Goal: Communication & Community: Answer question/provide support

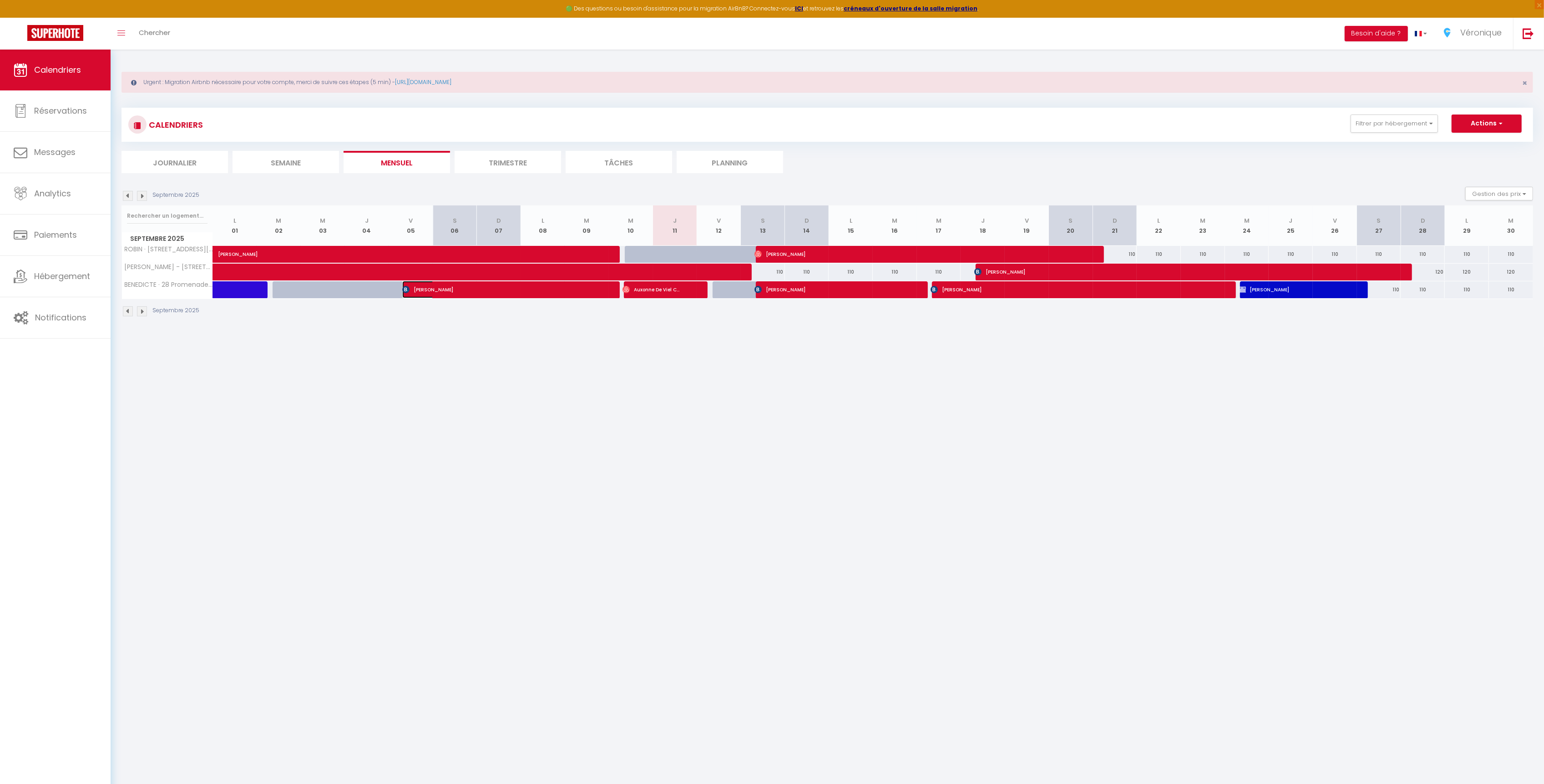
click at [456, 296] on span "[PERSON_NAME]" at bounding box center [497, 289] width 191 height 17
select select "OK"
select select "0"
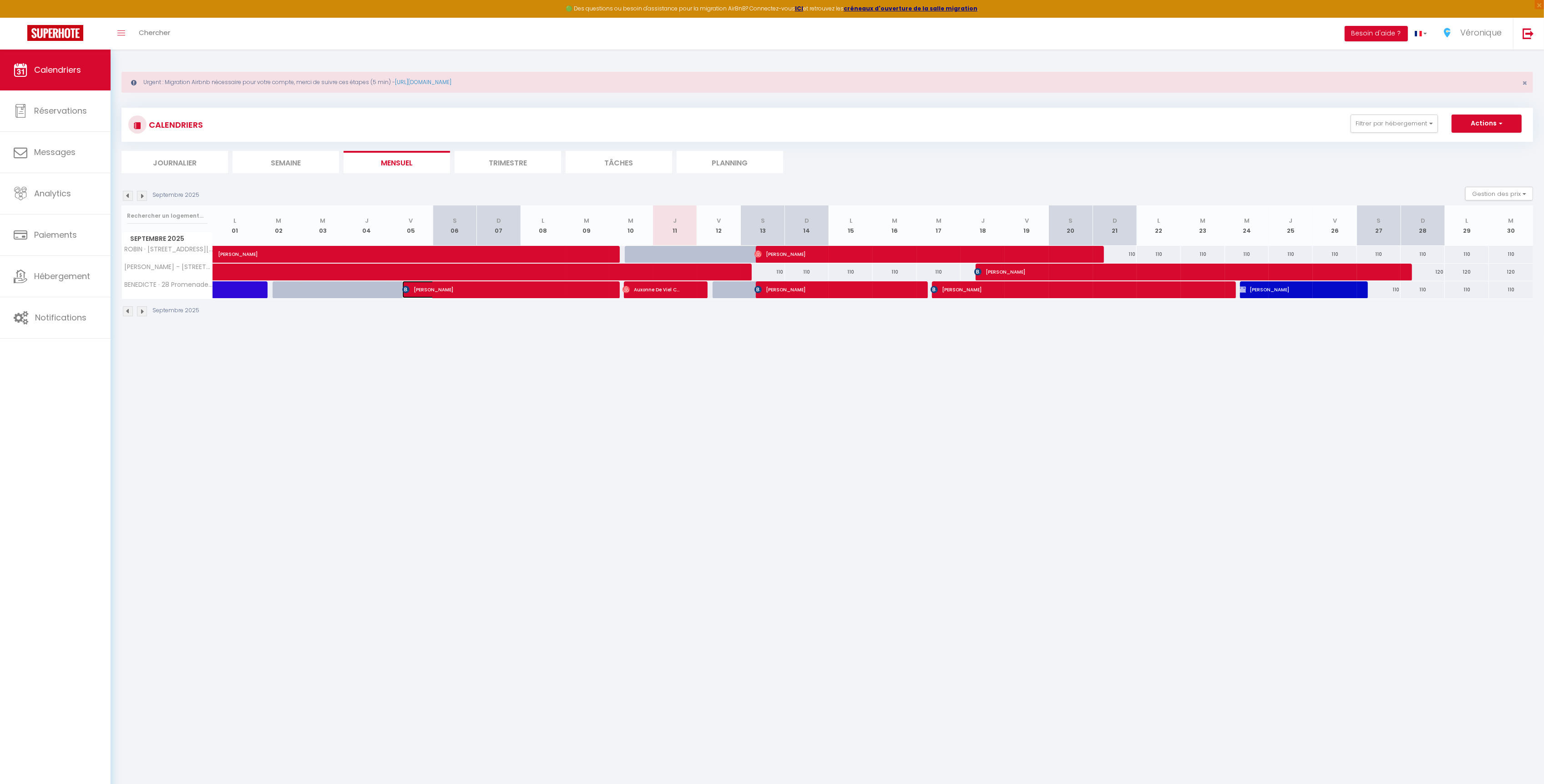
select select "1"
select select
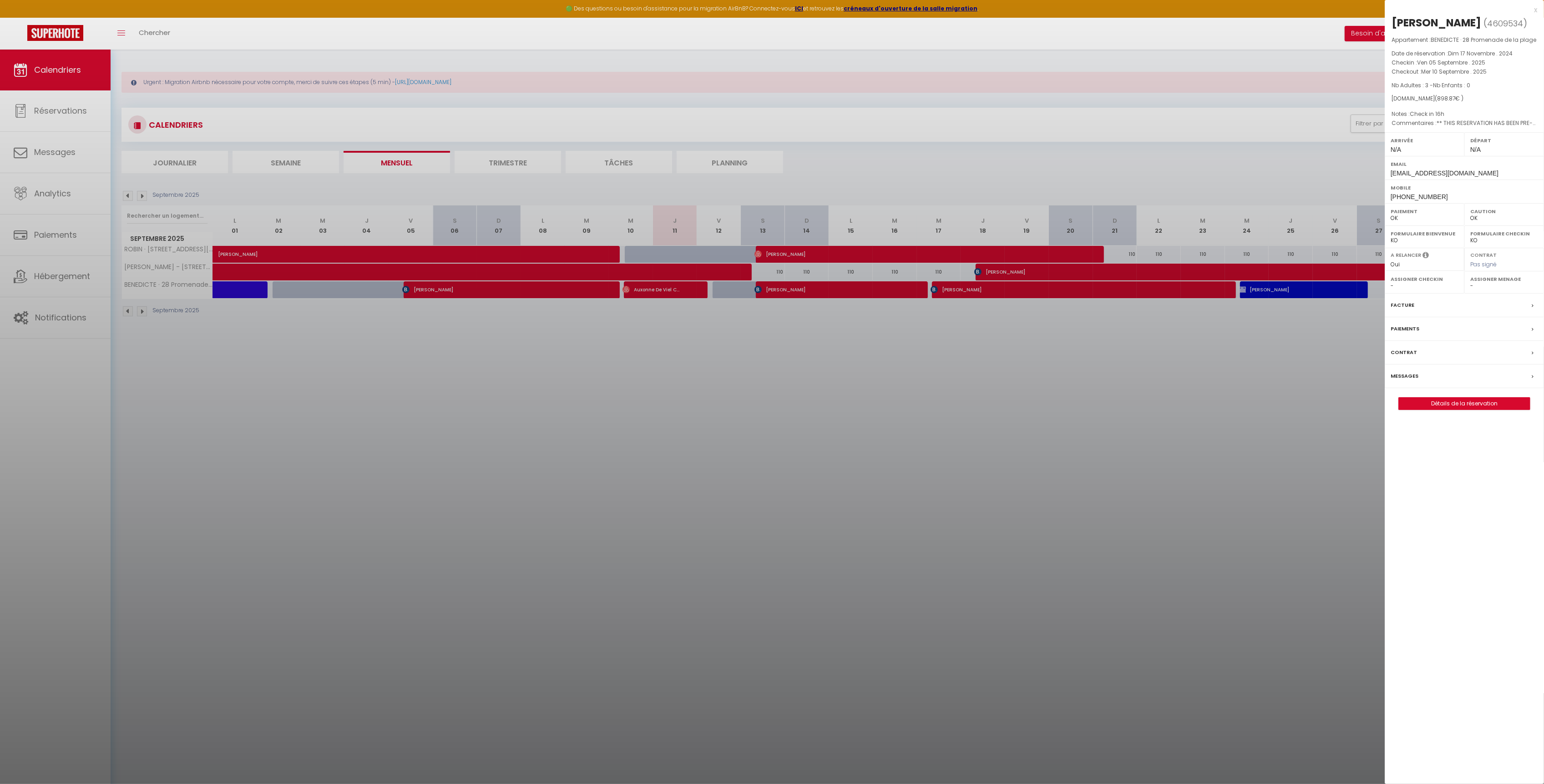
click at [1411, 374] on label "Messages" at bounding box center [1404, 376] width 28 height 10
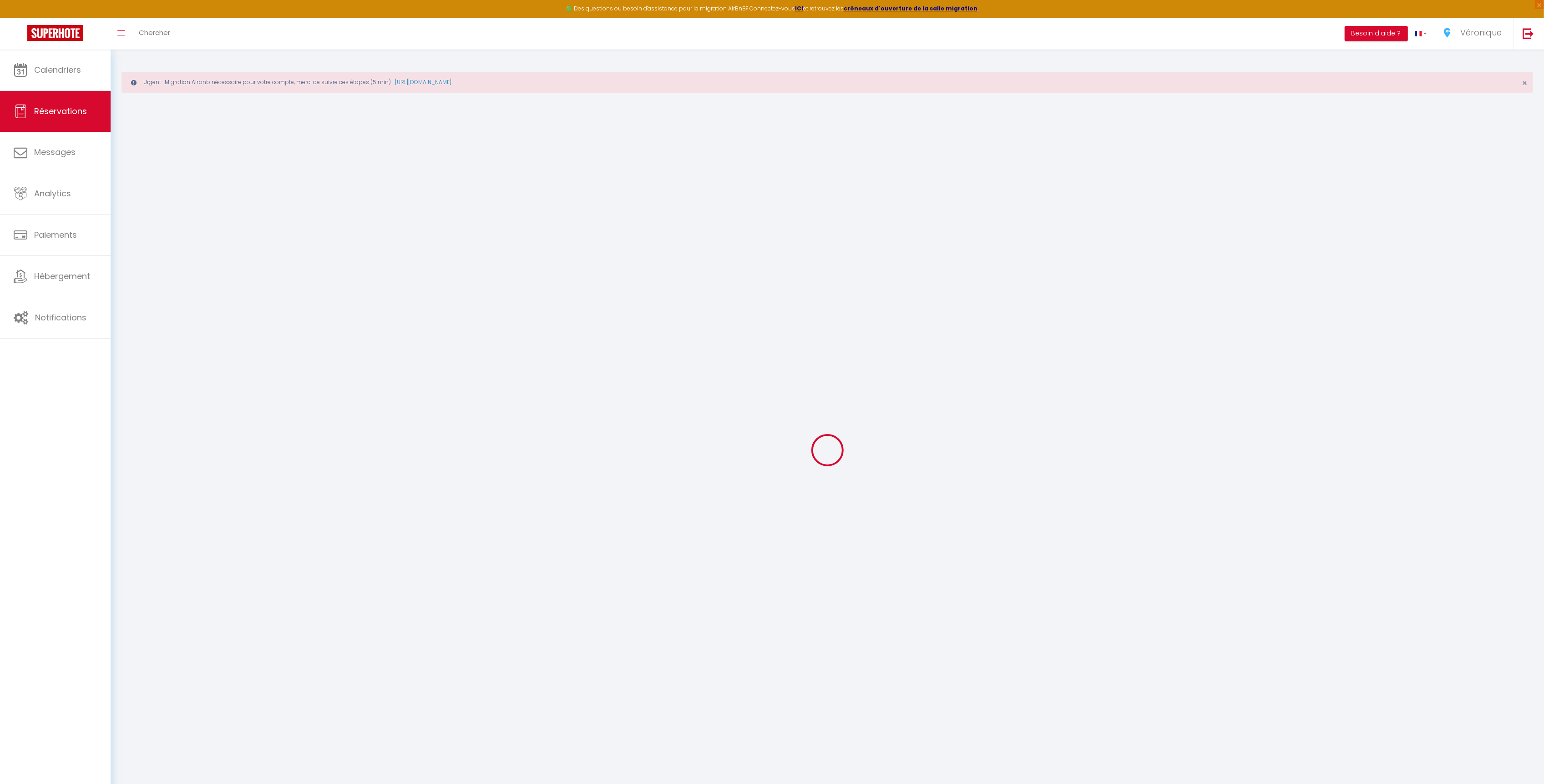
select select
checkbox input "false"
type textarea "** THIS RESERVATION HAS BEEN PRE-PAID ** Approximate time of arrival: between 1…"
type textarea "Check in 16h"
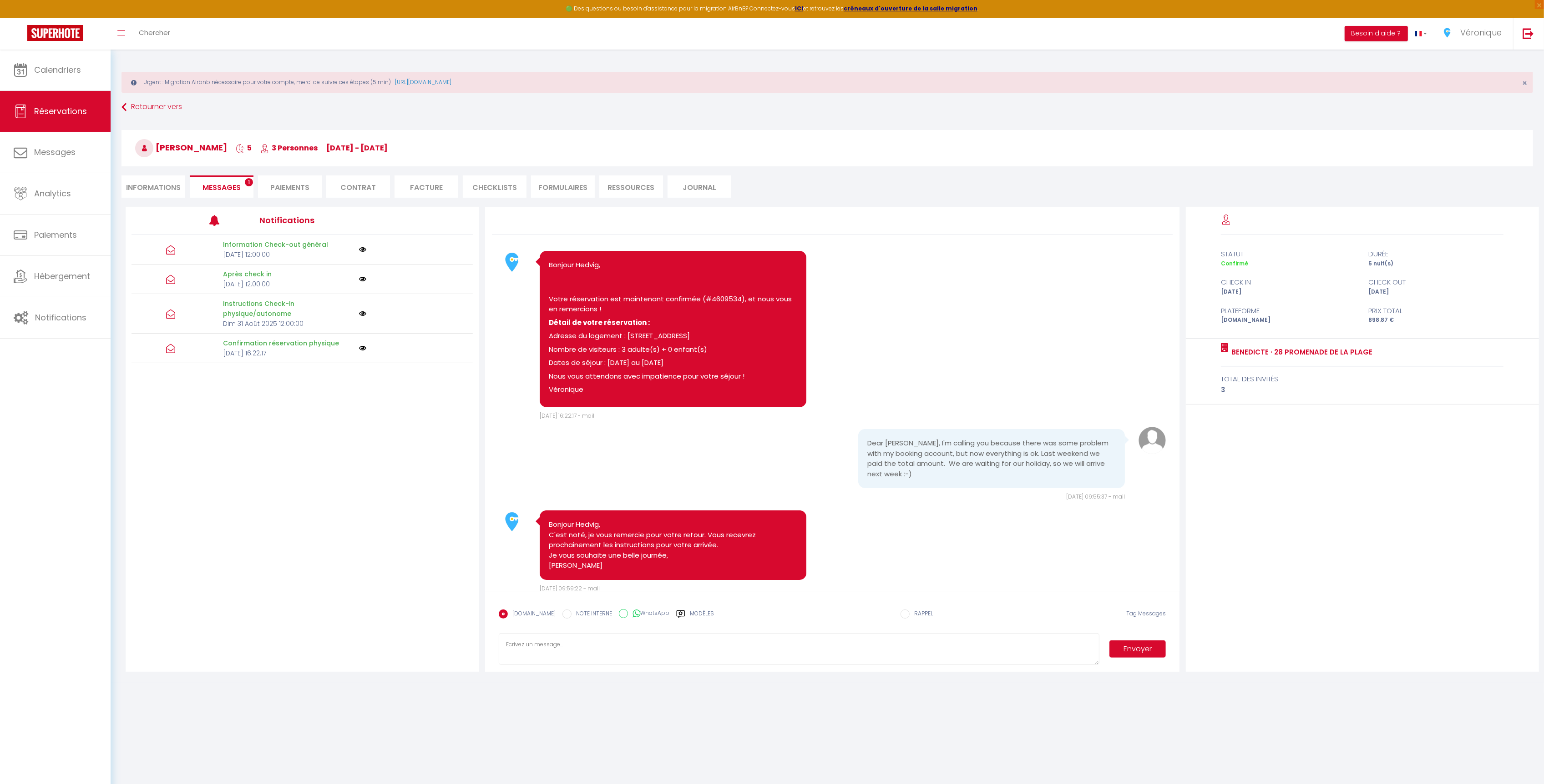
scroll to position [2997, 0]
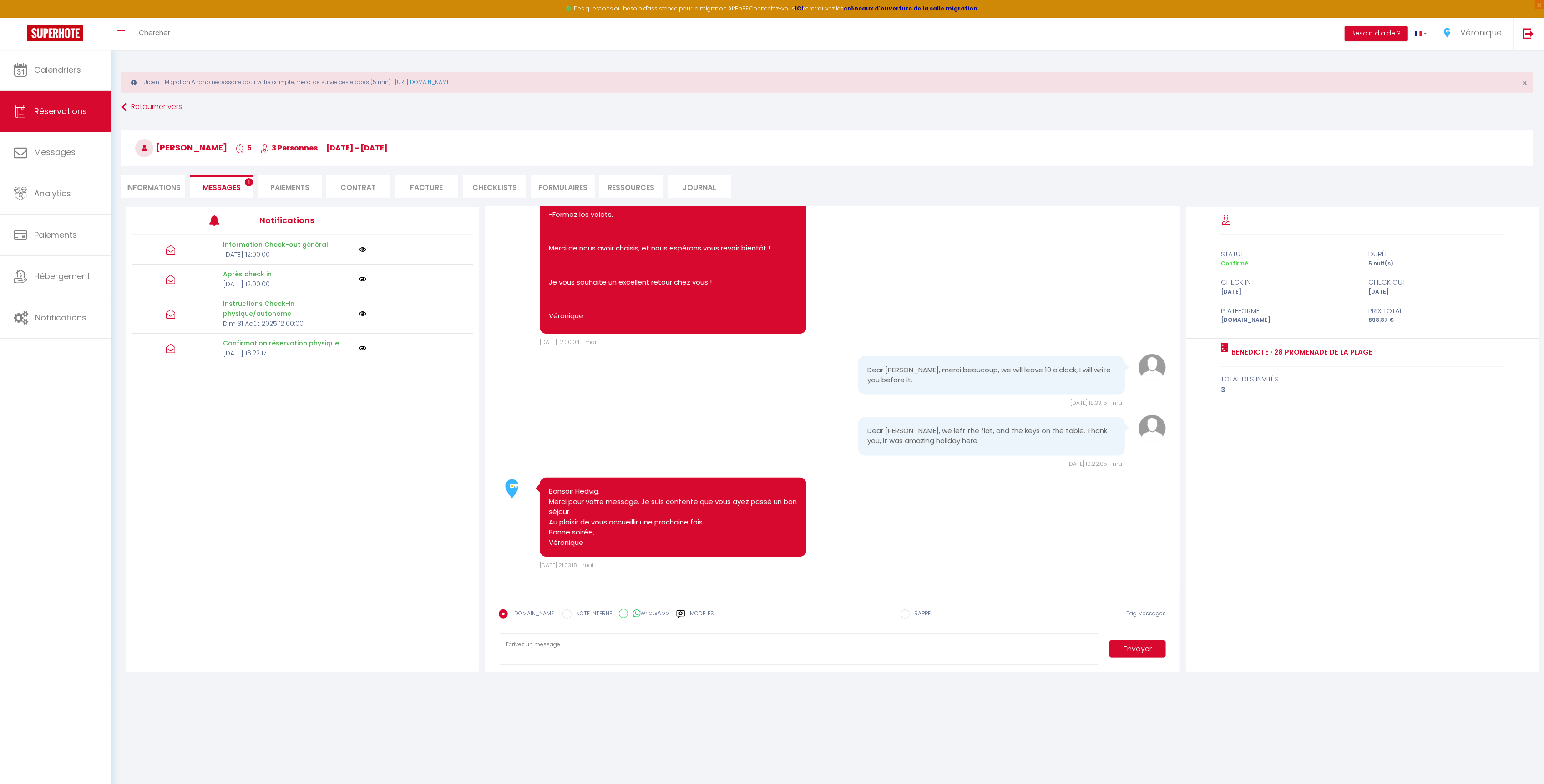
click at [657, 654] on textarea at bounding box center [798, 649] width 601 height 32
click at [689, 615] on label "Modèles" at bounding box center [701, 617] width 24 height 16
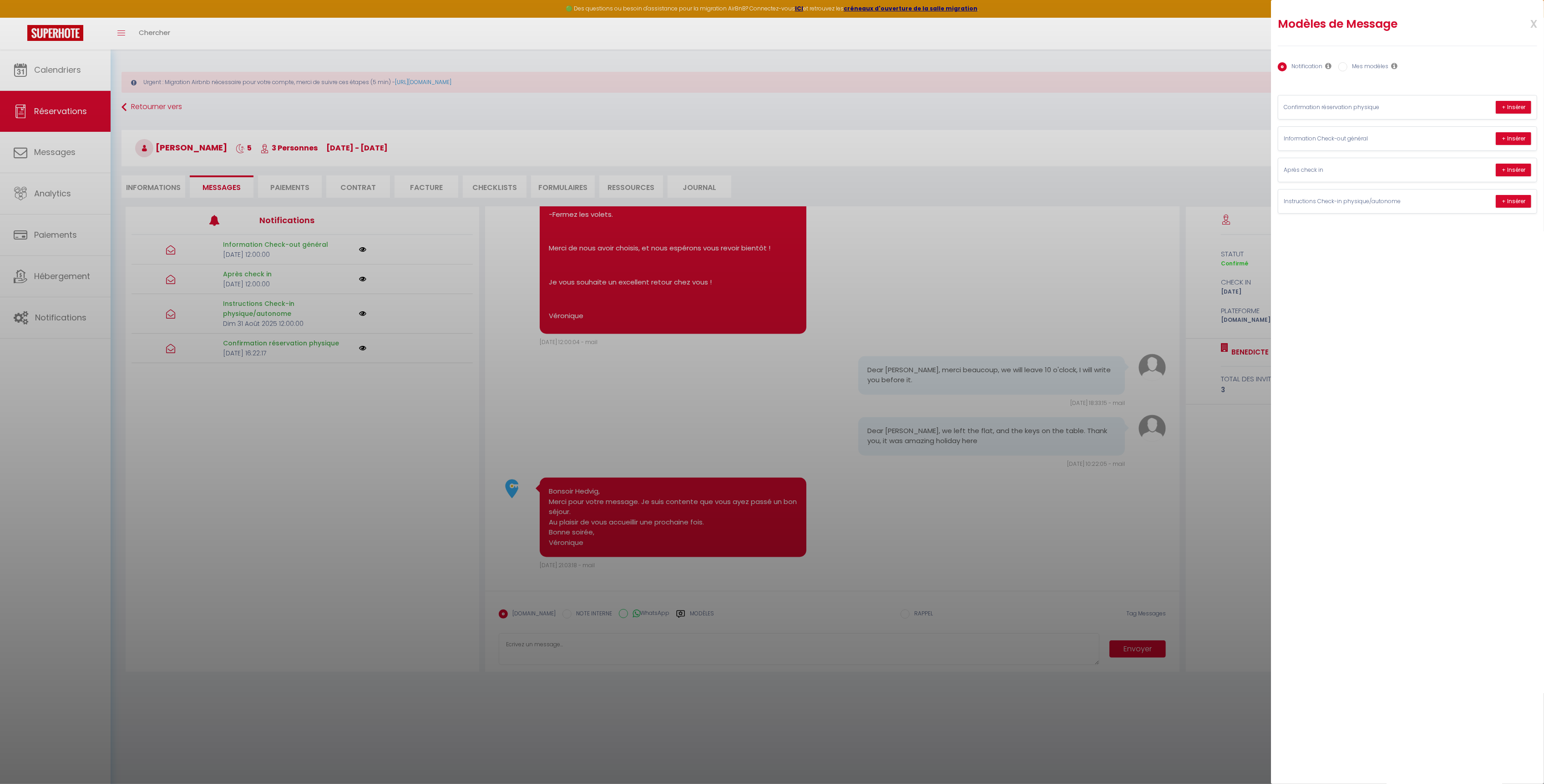
click at [1379, 65] on label "Mes modèles" at bounding box center [1367, 67] width 41 height 10
click at [1347, 65] on input "Mes modèles" at bounding box center [1342, 67] width 9 height 9
radio input "true"
radio input "false"
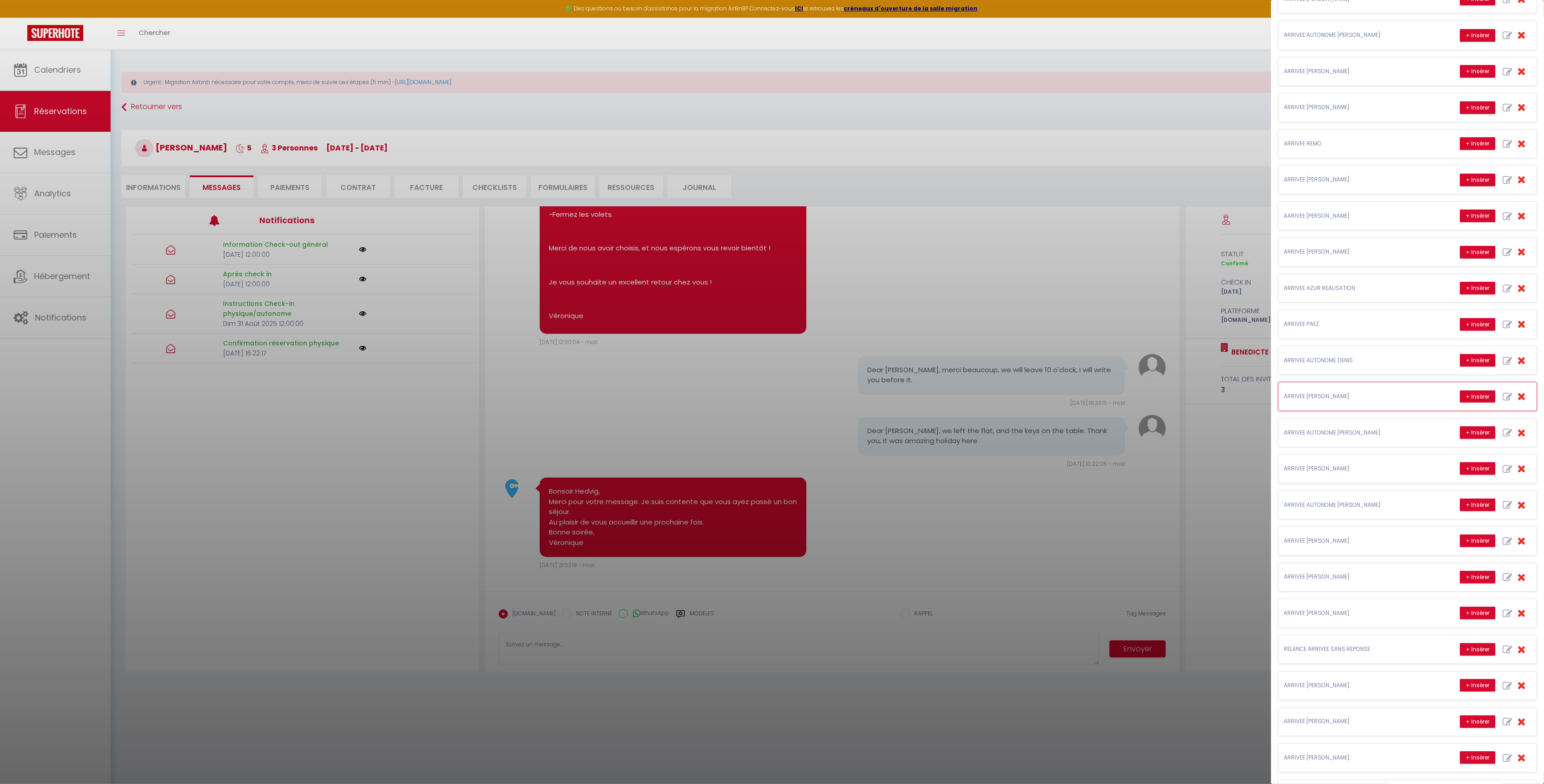
scroll to position [291, 0]
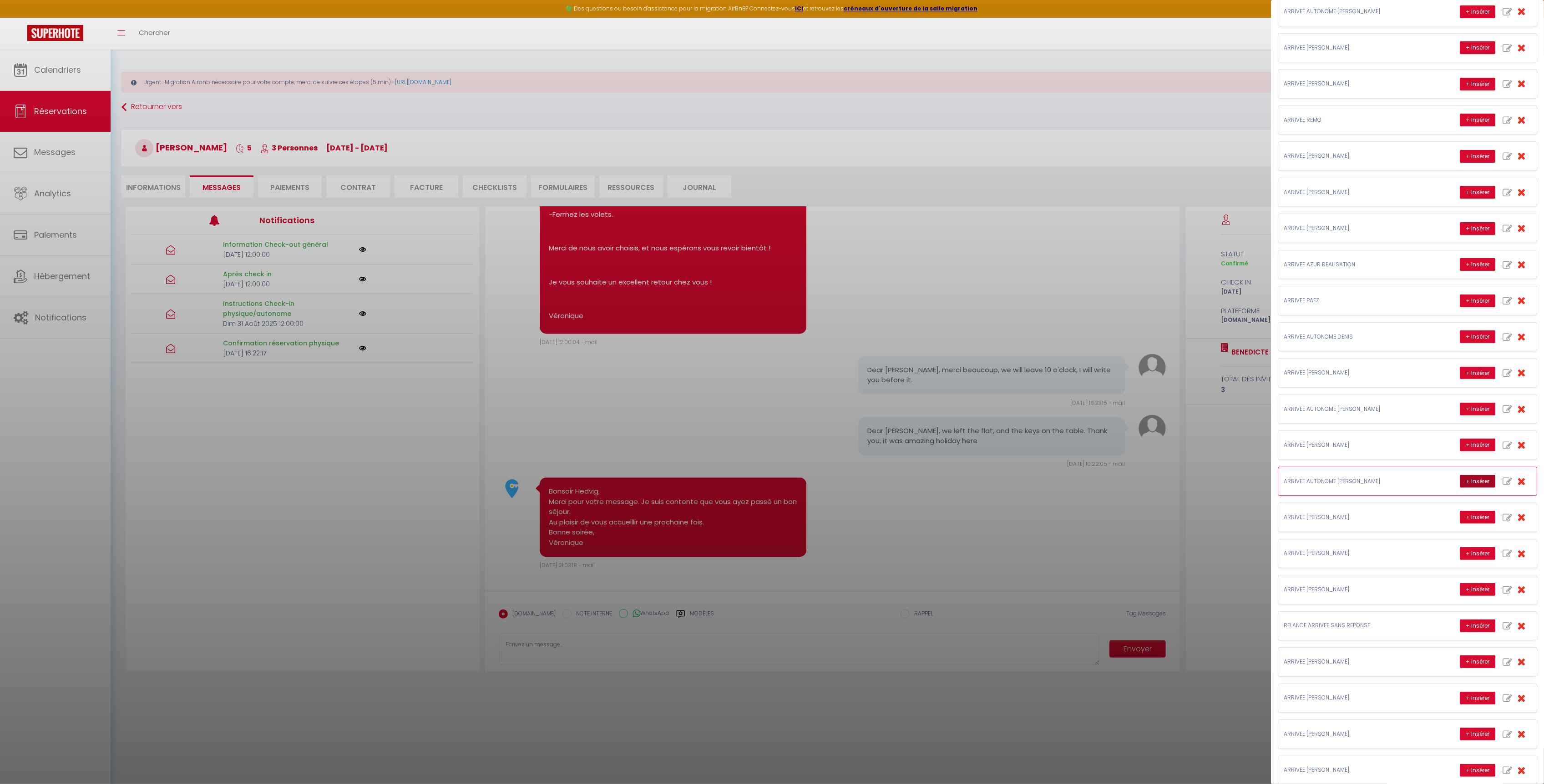
click at [1461, 488] on button "+ Insérer" at bounding box center [1477, 482] width 35 height 12
type textarea "Bonjour Hedvig, Nous sommes ravis de vous accueillir dans quelques jours ! Adre…"
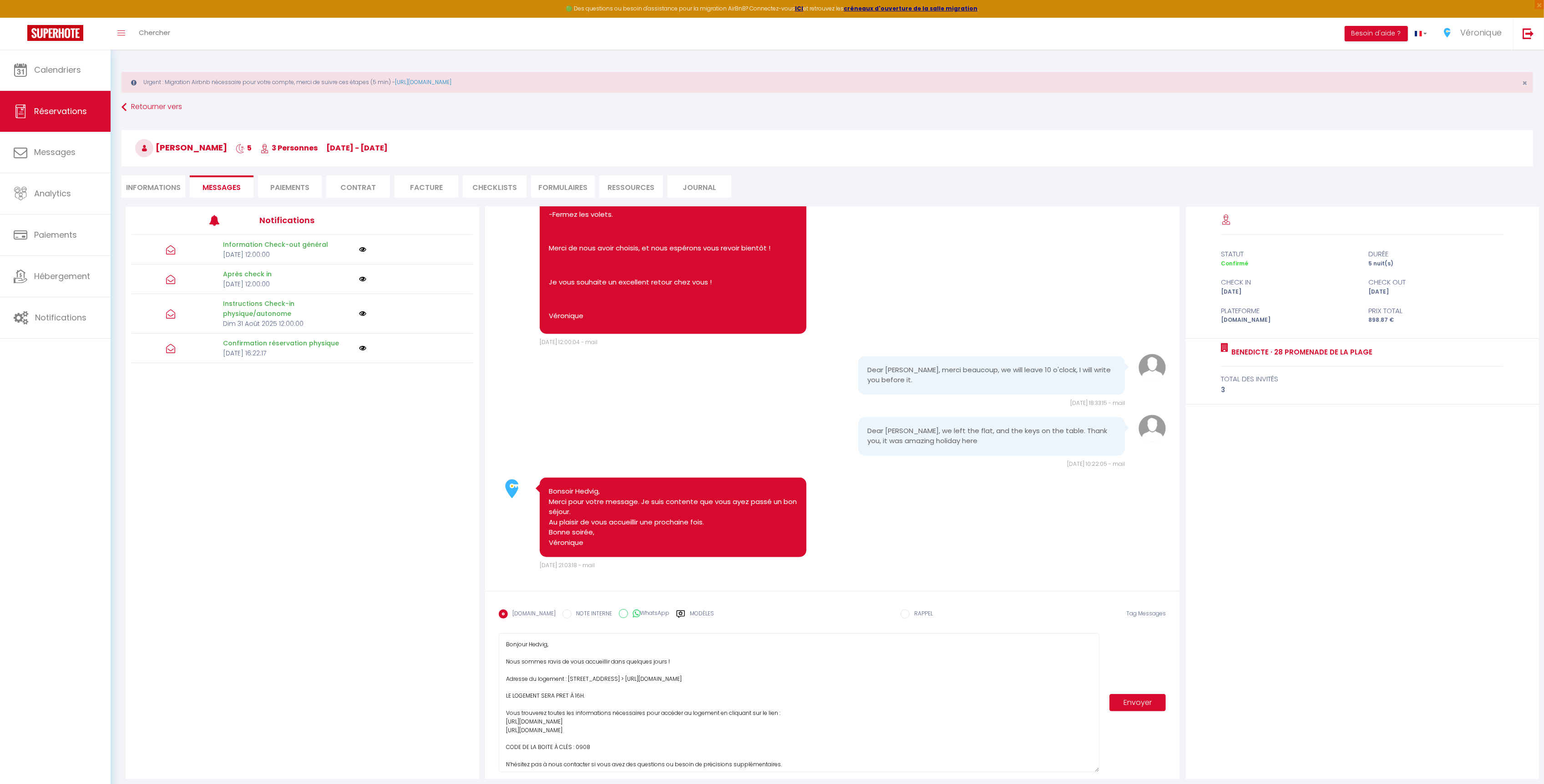
drag, startPoint x: 1096, startPoint y: 665, endPoint x: 1105, endPoint y: 772, distance: 107.4
click at [1105, 772] on div "Bonjour Hedvig, Nous sommes ravis de vous accueillir dans quelques jours ! Adre…" at bounding box center [832, 703] width 667 height 139
drag, startPoint x: 711, startPoint y: 699, endPoint x: 503, endPoint y: 699, distance: 208.0
click at [503, 699] on textarea "Bonjour Hedvig, Nous sommes ravis de vous accueillir dans quelques jours ! Adre…" at bounding box center [798, 703] width 601 height 139
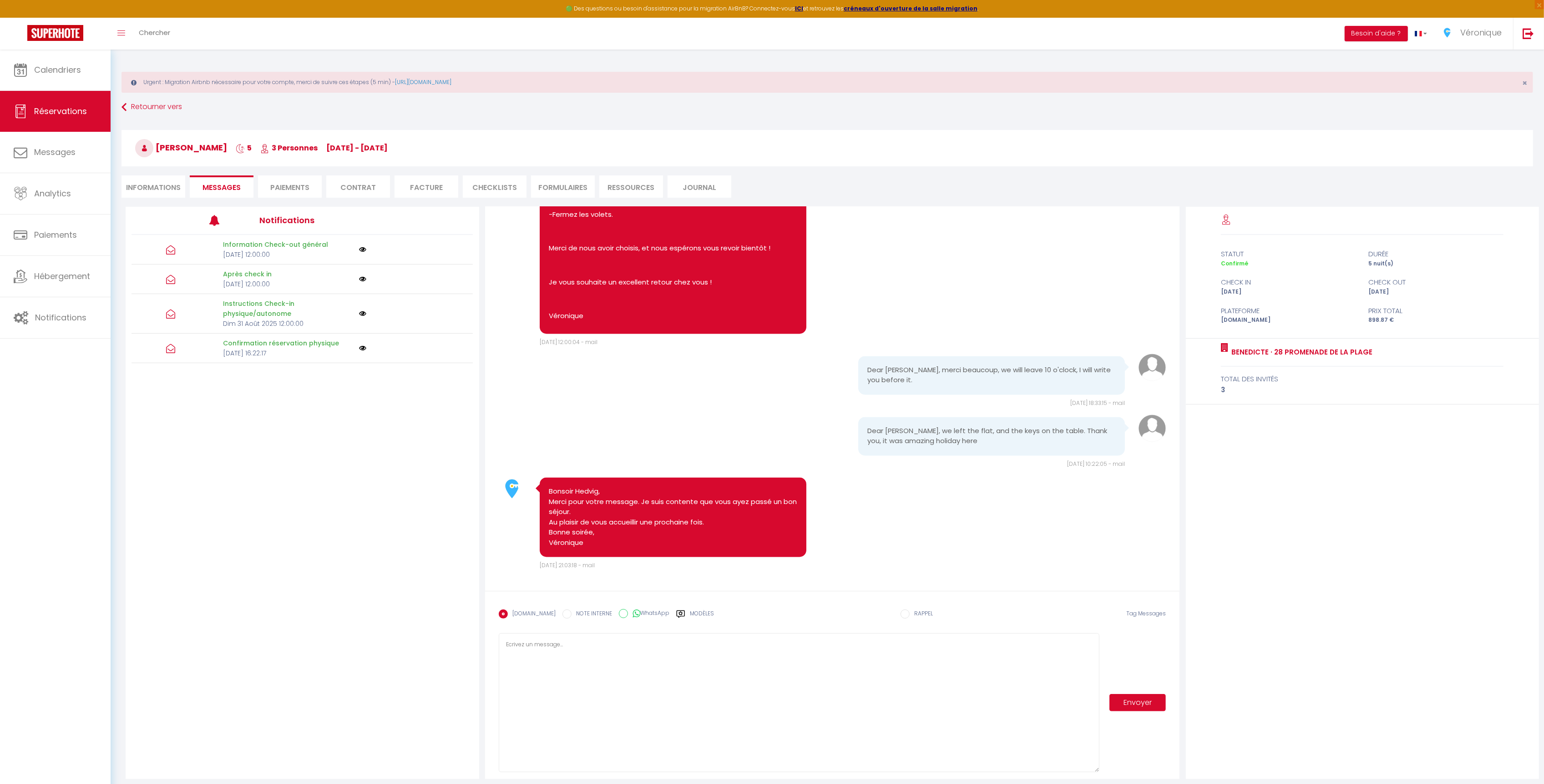
scroll to position [0, 0]
